Goal: Navigation & Orientation: Find specific page/section

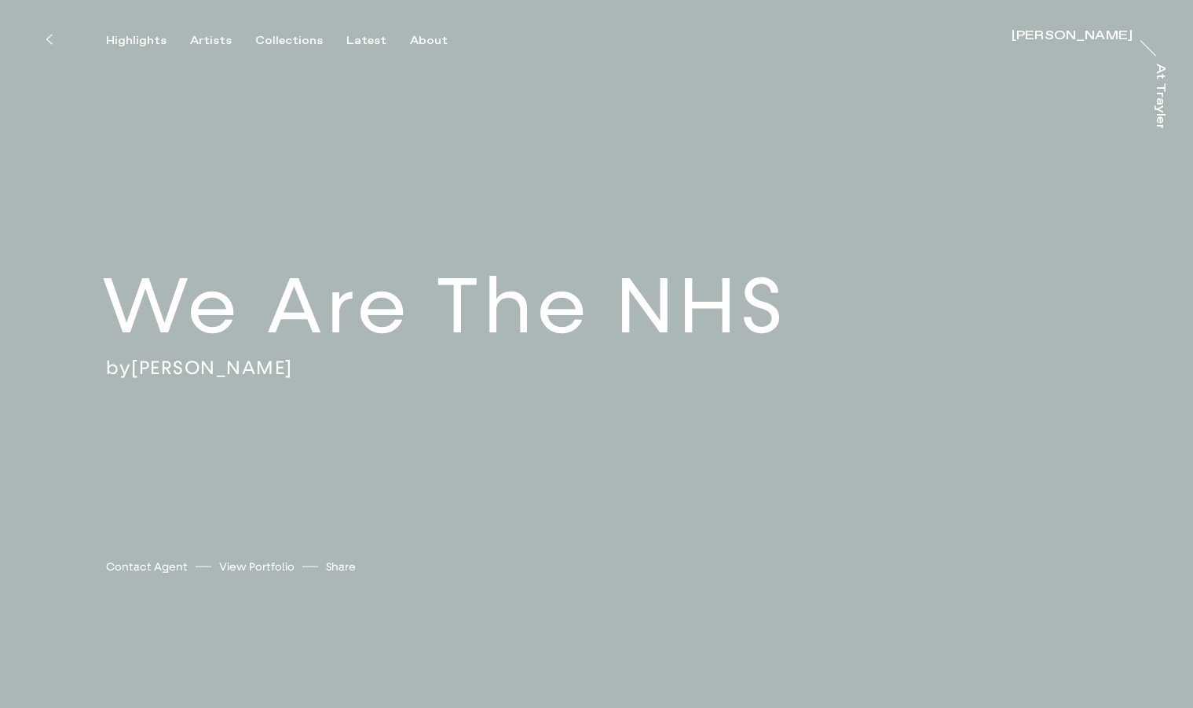
click at [50, 40] on icon at bounding box center [49, 39] width 7 height 13
click at [139, 41] on div "Highlights" at bounding box center [136, 41] width 60 height 14
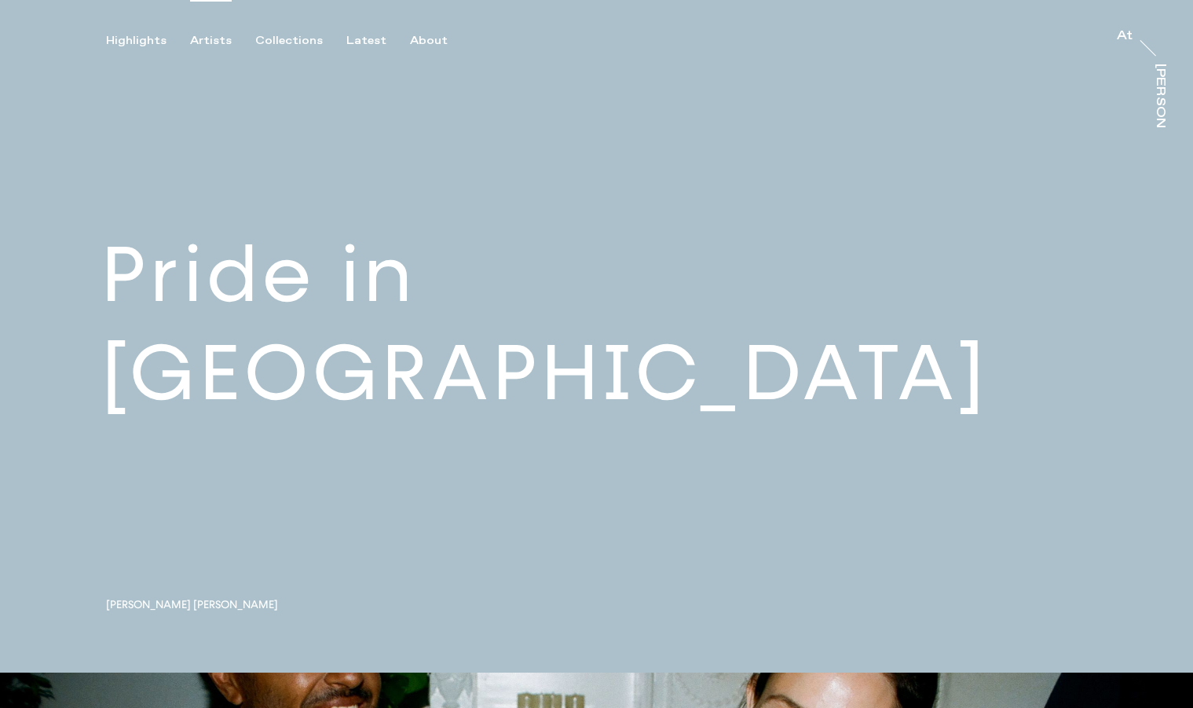
click at [211, 37] on div "Artists" at bounding box center [211, 41] width 42 height 14
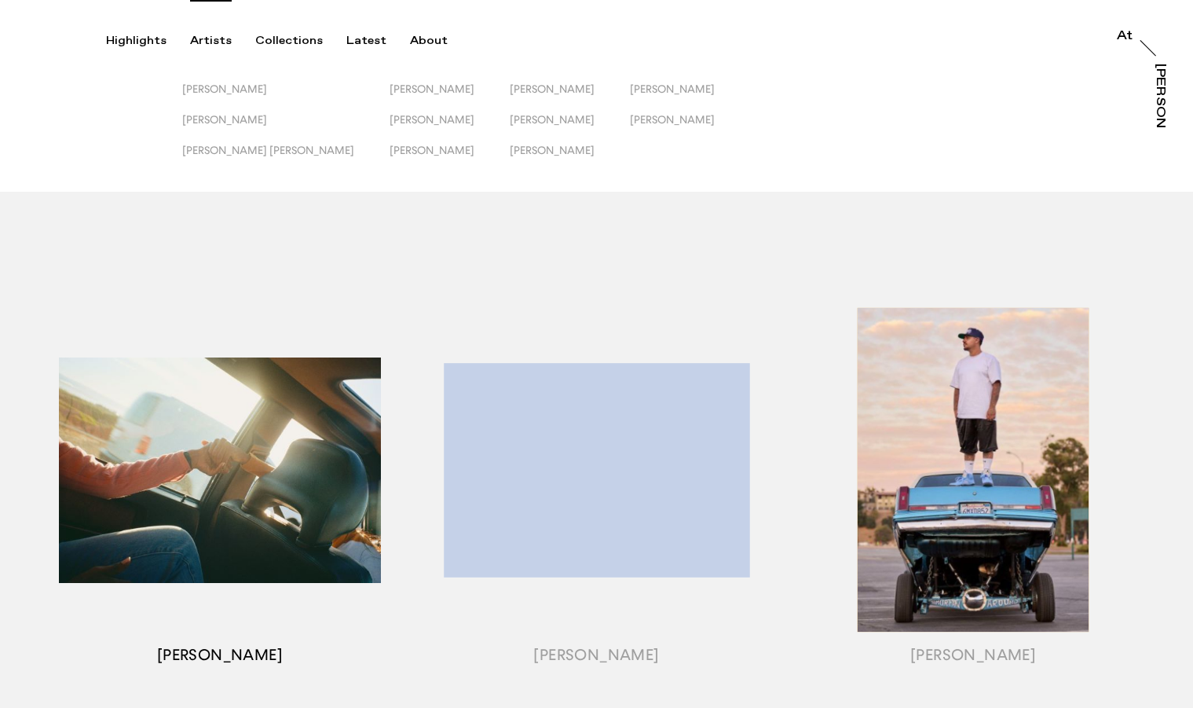
click at [217, 449] on div "button" at bounding box center [219, 489] width 377 height 490
